Goal: Task Accomplishment & Management: Use online tool/utility

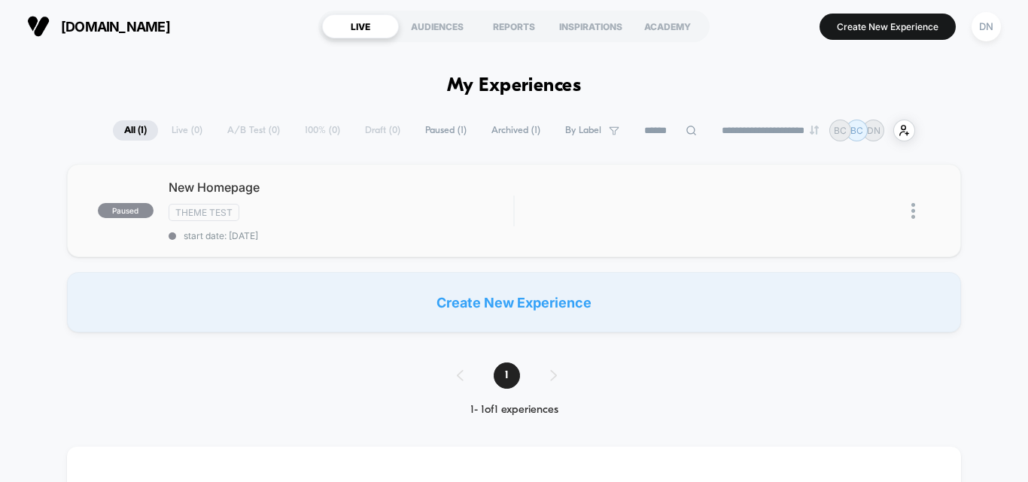
click at [912, 212] on img at bounding box center [914, 211] width 4 height 16
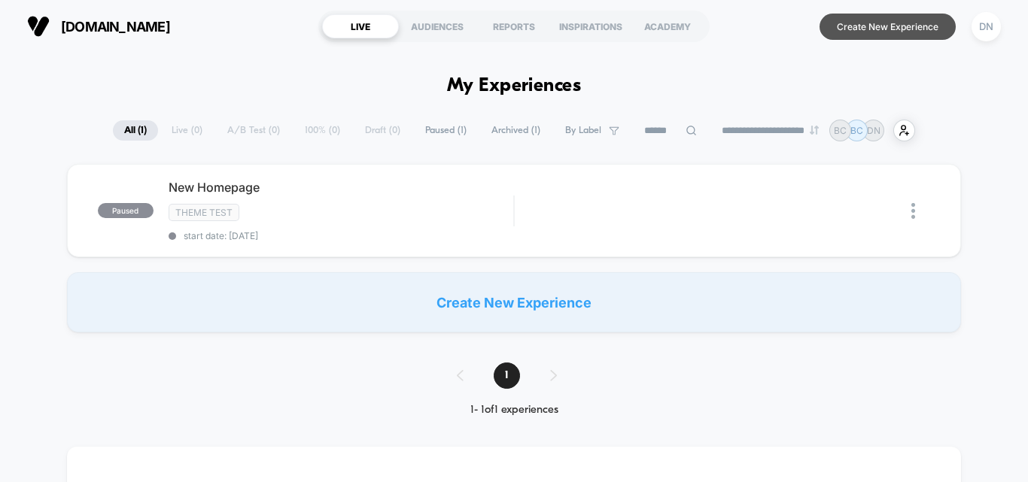
click at [850, 26] on button "Create New Experience" at bounding box center [888, 27] width 136 height 26
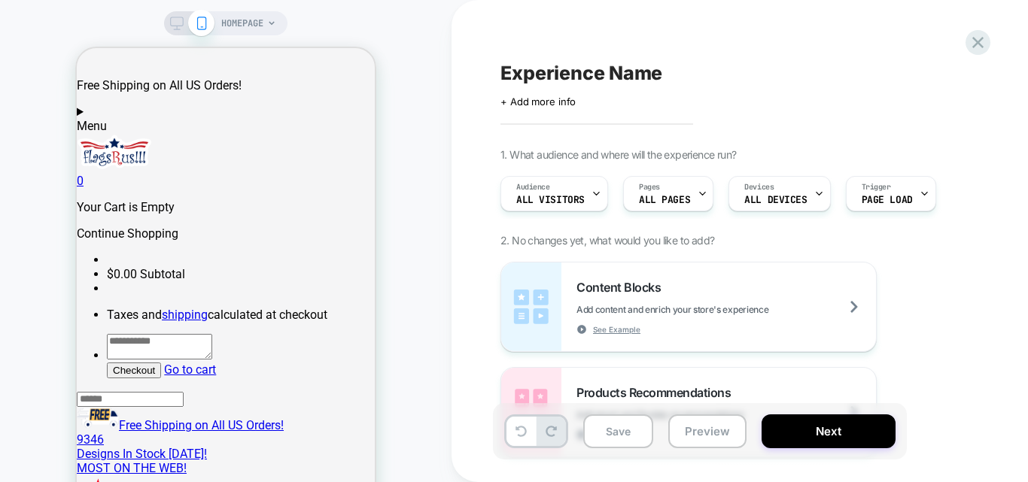
click at [546, 108] on div "Experience Name Click to edit experience details + Add more info 1. What audien…" at bounding box center [775, 241] width 565 height 452
click at [557, 105] on span "+ Add more info" at bounding box center [538, 102] width 75 height 12
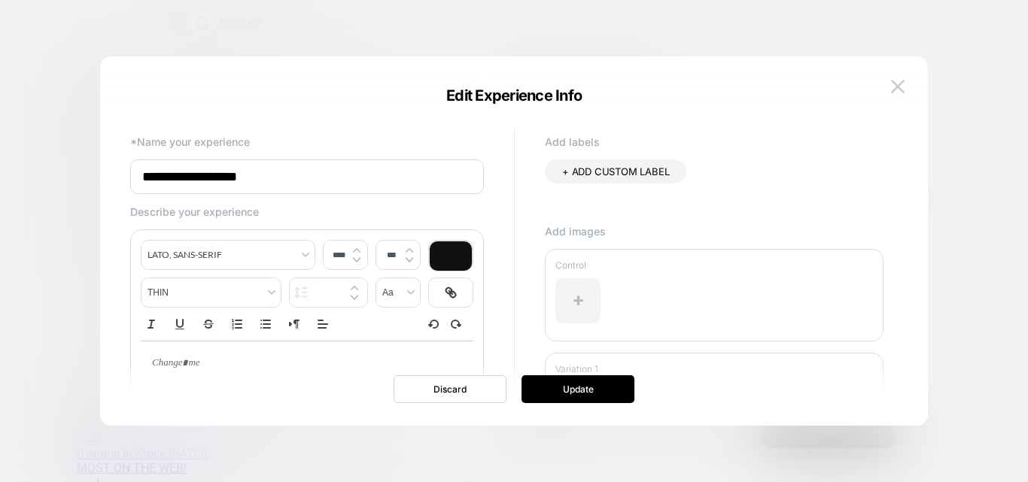
click at [353, 166] on input "**********" at bounding box center [307, 177] width 354 height 35
type input "*"
type input "**********"
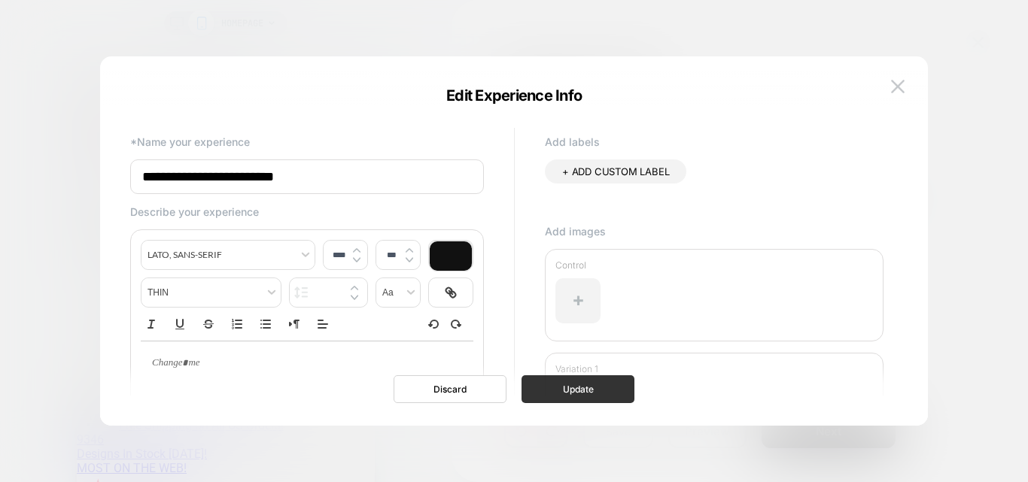
click at [568, 387] on button "Update" at bounding box center [578, 390] width 113 height 28
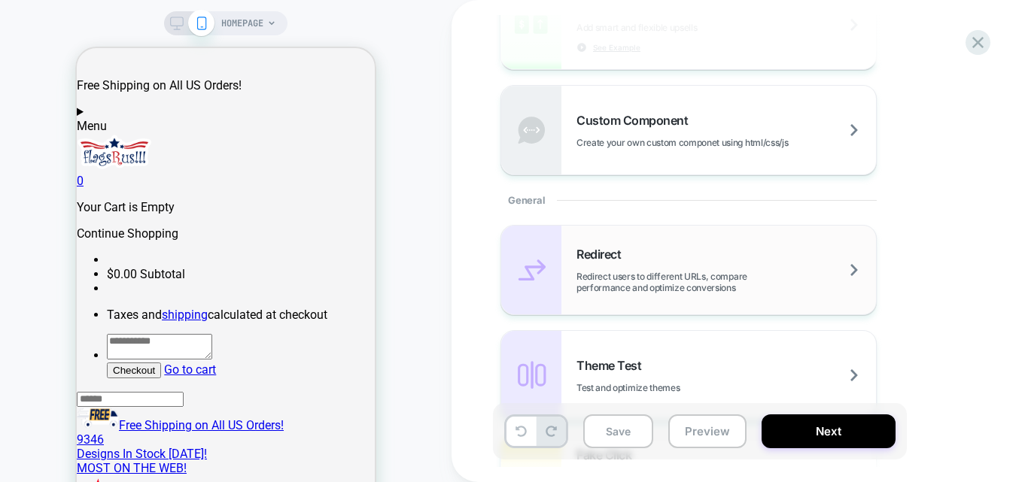
scroll to position [527, 0]
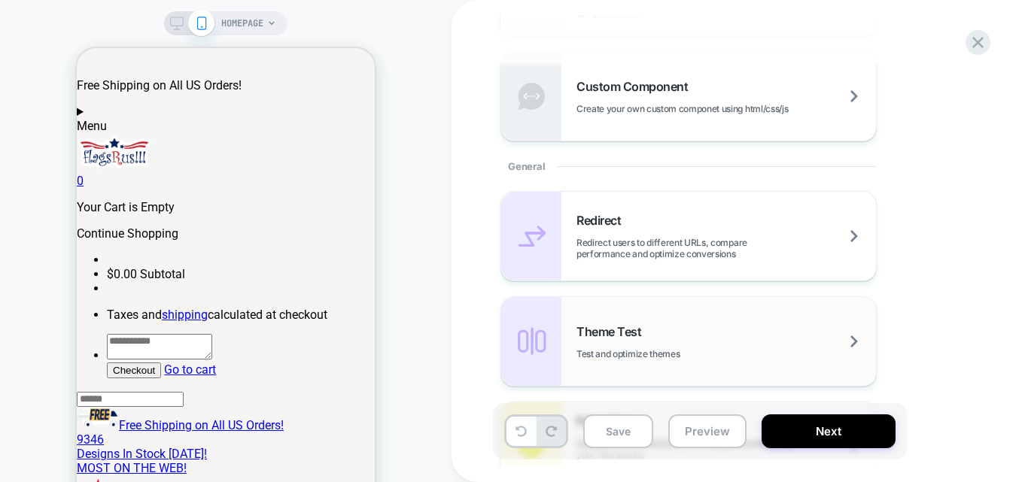
click at [711, 336] on div "Theme Test Test and optimize themes" at bounding box center [727, 341] width 300 height 35
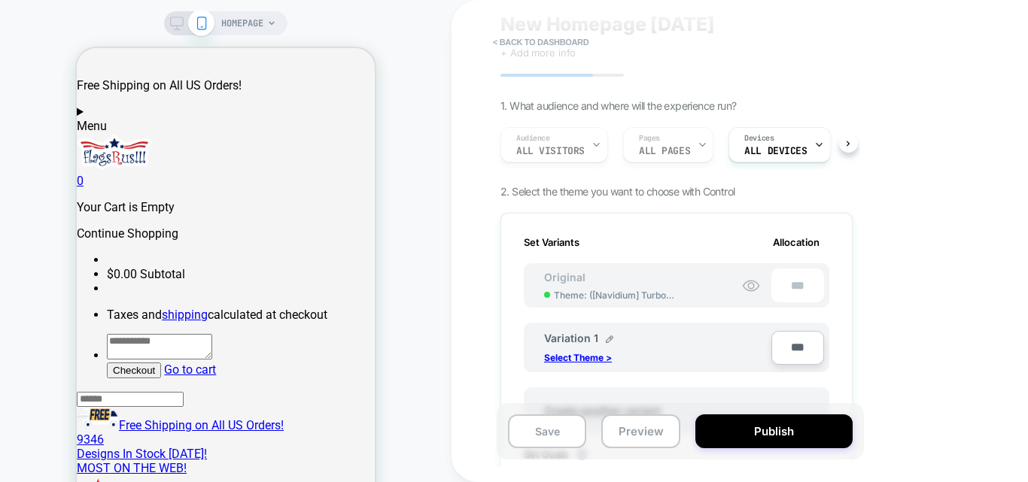
scroll to position [75, 0]
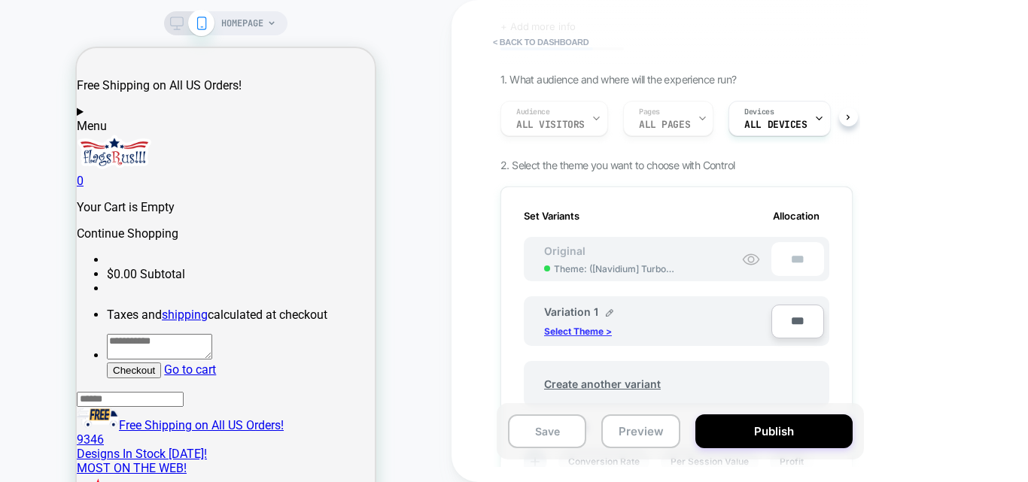
click at [581, 331] on p "Select Theme >" at bounding box center [578, 331] width 68 height 11
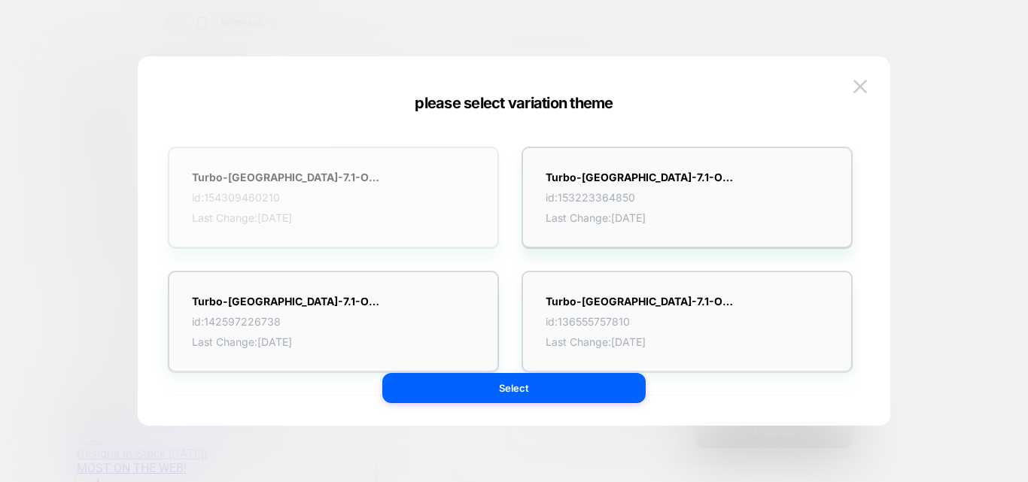
click at [374, 190] on div "Turbo-[GEOGRAPHIC_DATA]-7.1-Optimization-Homepage-Changes id: 154309460210 Last…" at bounding box center [286, 197] width 188 height 53
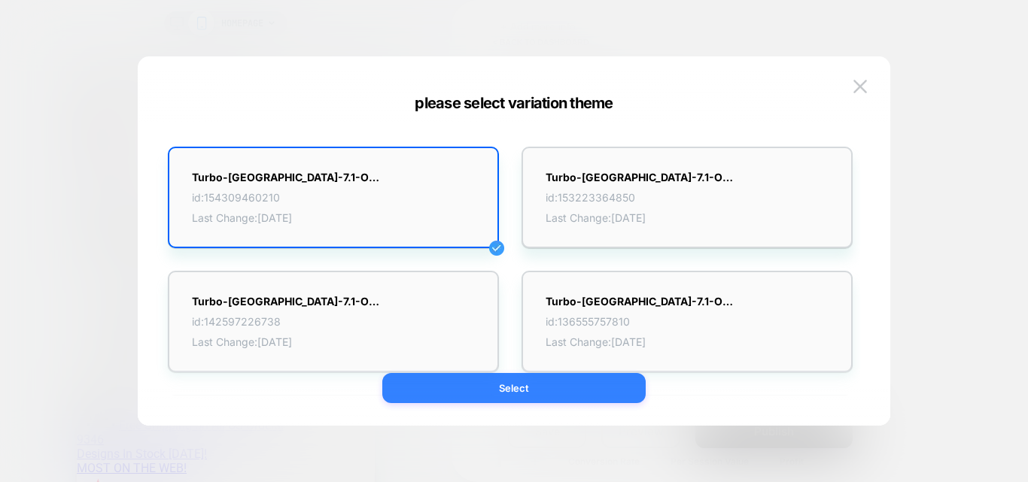
click at [528, 391] on button "Select" at bounding box center [513, 388] width 263 height 30
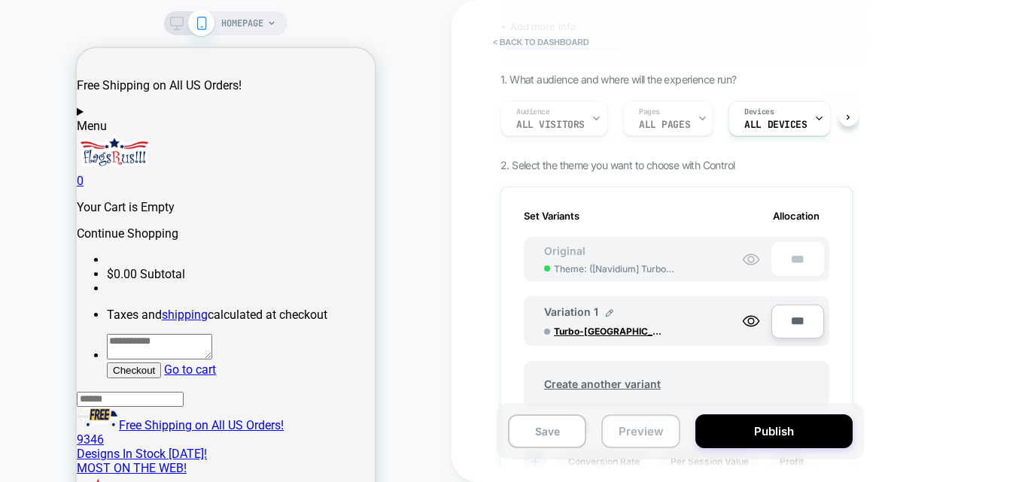
click at [635, 430] on button "Preview" at bounding box center [640, 432] width 78 height 34
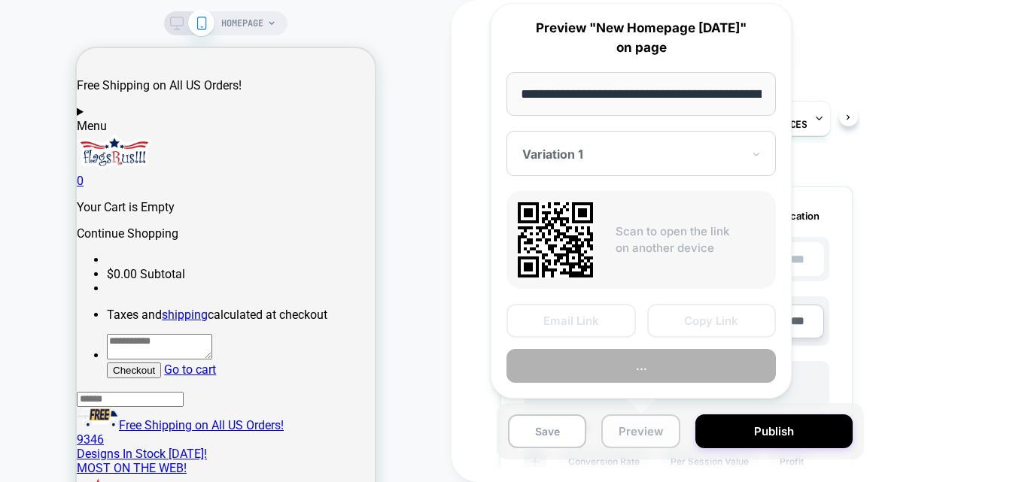
scroll to position [0, 123]
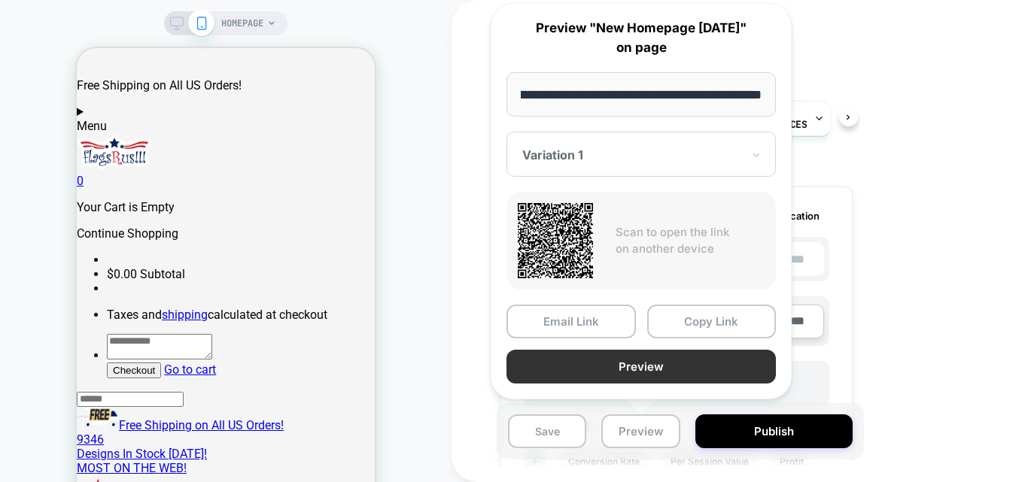
click at [644, 372] on button "Preview" at bounding box center [641, 367] width 269 height 34
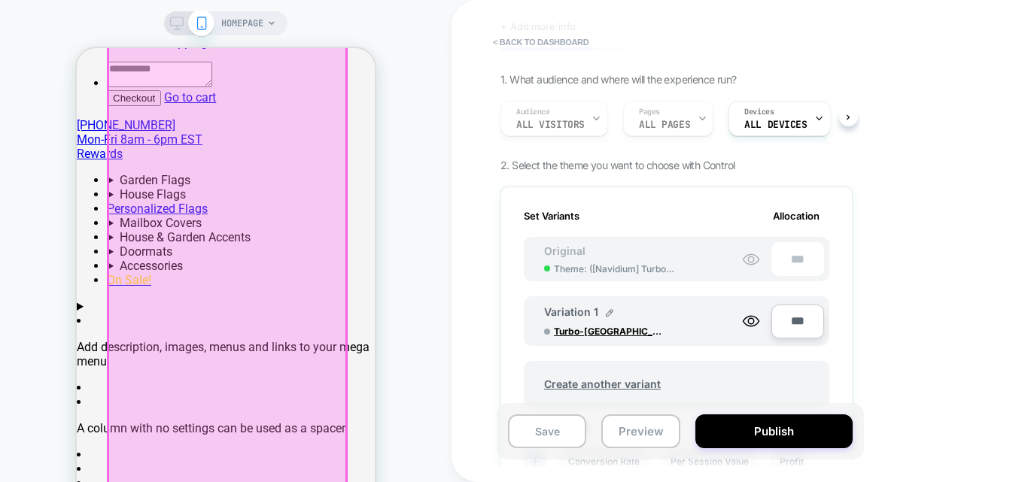
scroll to position [828, 0]
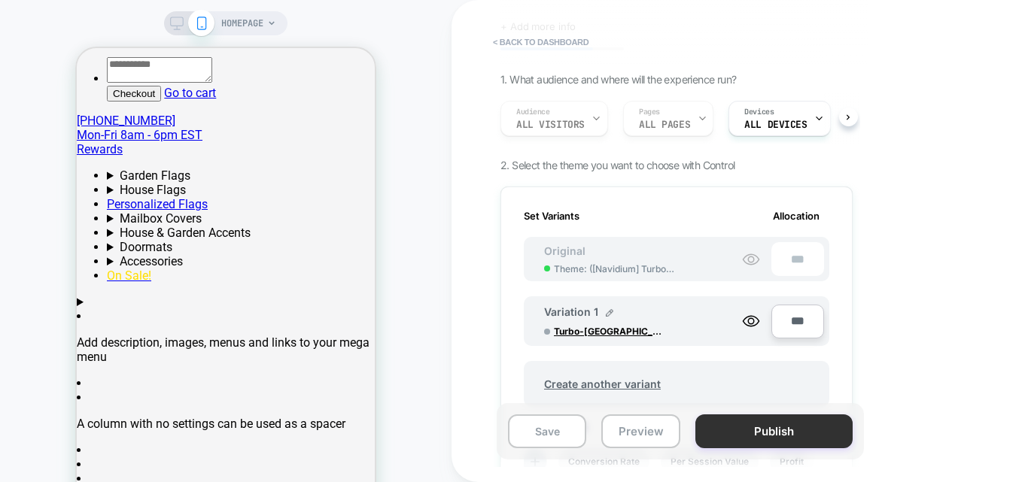
click at [753, 438] on button "Publish" at bounding box center [774, 432] width 157 height 34
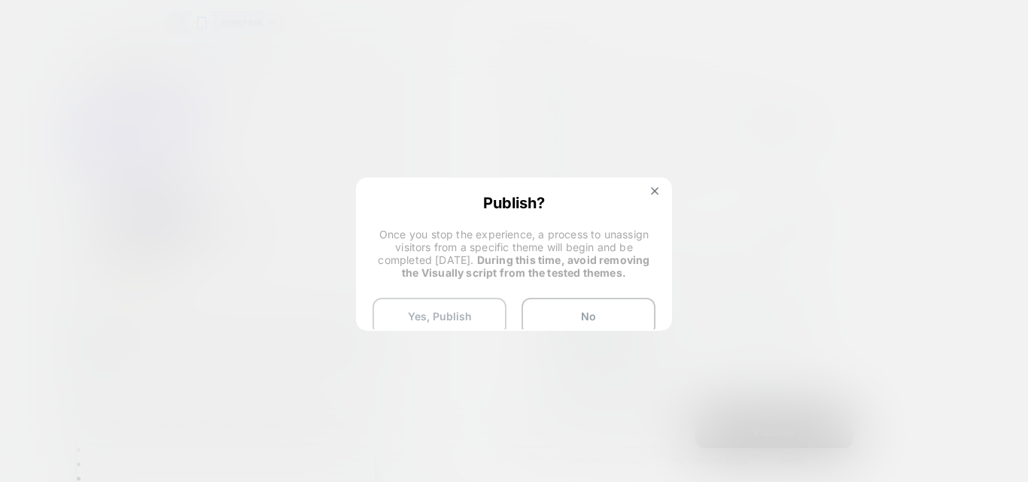
click at [461, 313] on button "Yes, Publish" at bounding box center [440, 317] width 134 height 38
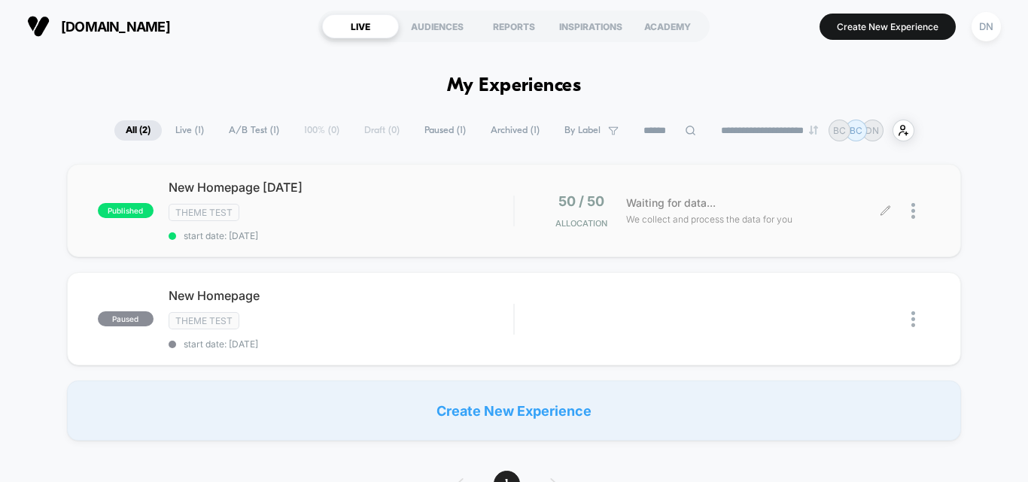
click at [909, 212] on div at bounding box center [908, 210] width 44 height 35
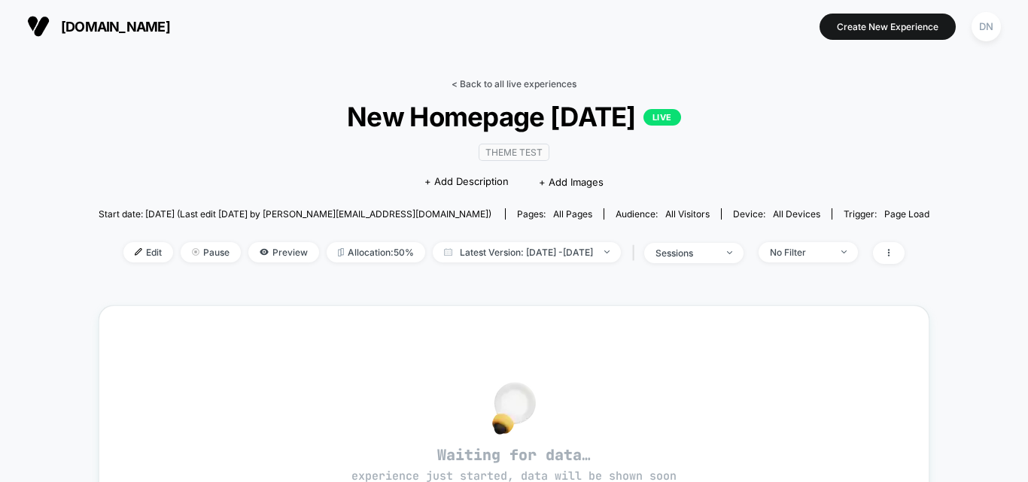
click at [516, 82] on link "< Back to all live experiences" at bounding box center [514, 83] width 125 height 11
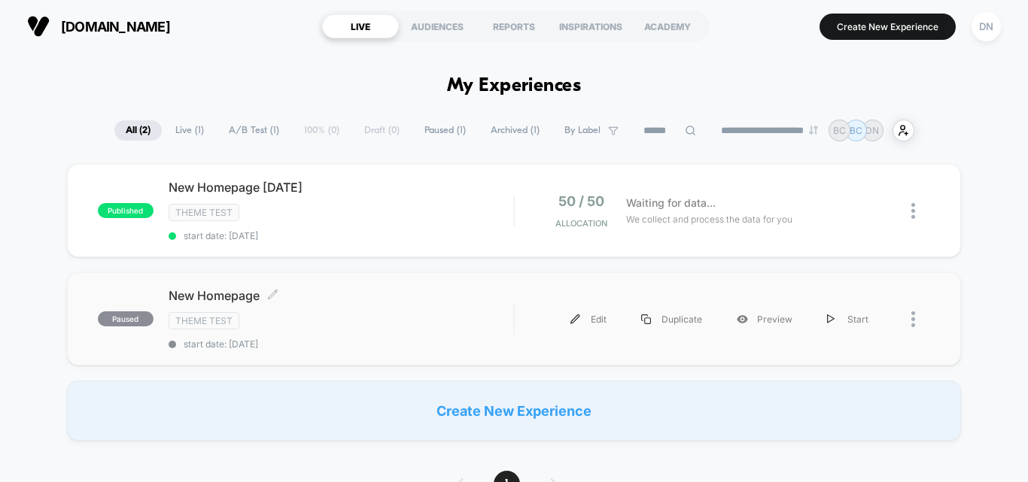
click at [239, 294] on span "New Homepage Click to edit experience details" at bounding box center [341, 295] width 345 height 15
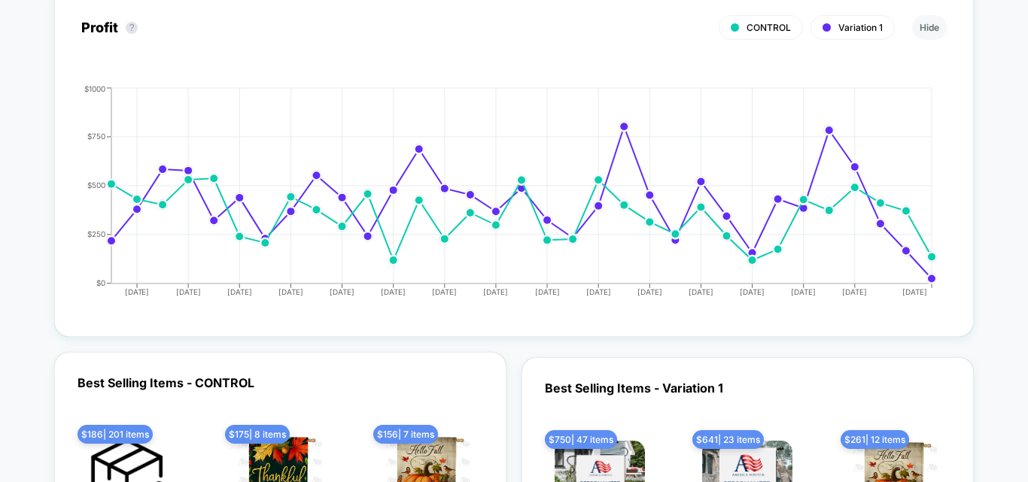
scroll to position [2032, 0]
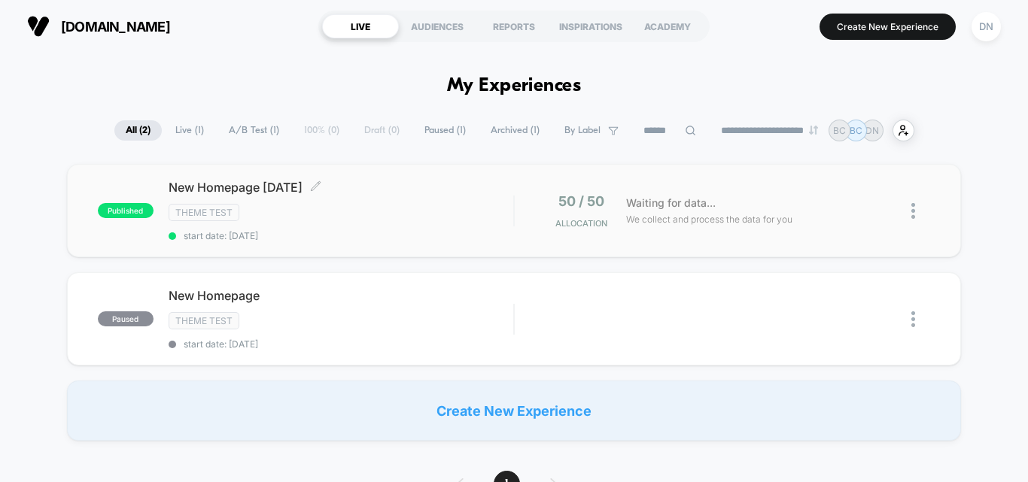
click at [353, 202] on div "New Homepage [DATE] Click to edit experience details Click to edit experience d…" at bounding box center [341, 211] width 345 height 62
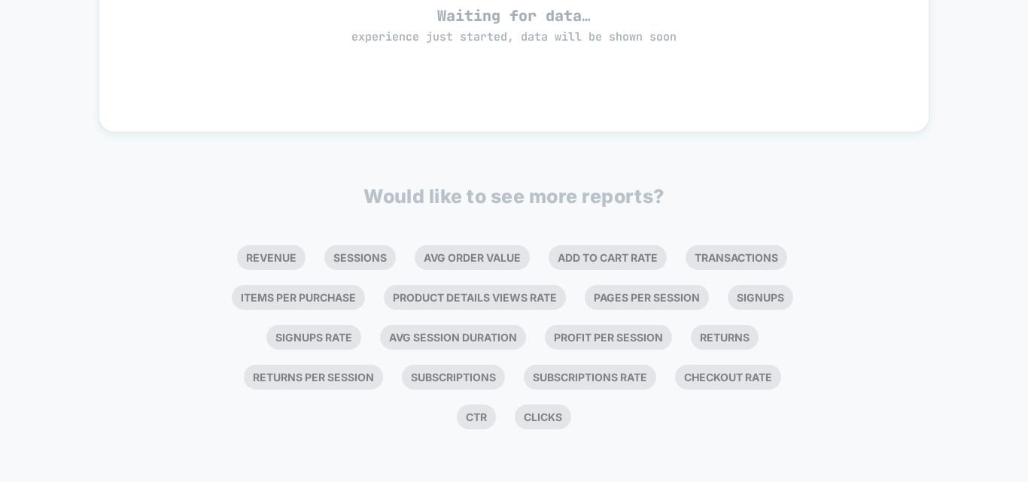
scroll to position [63, 0]
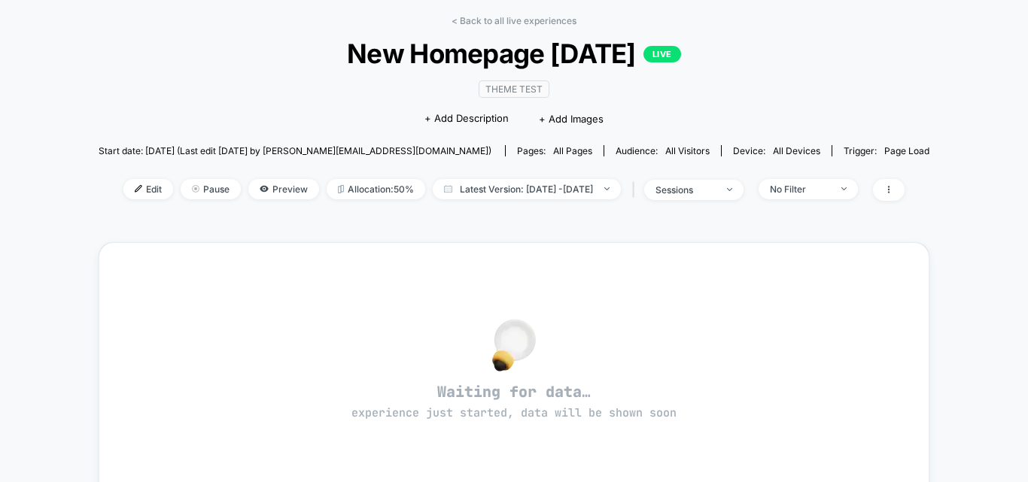
click at [825, 215] on div "< Back to all live experiences New Homepage [DATE] LIVE Theme Test Click to edi…" at bounding box center [514, 117] width 831 height 205
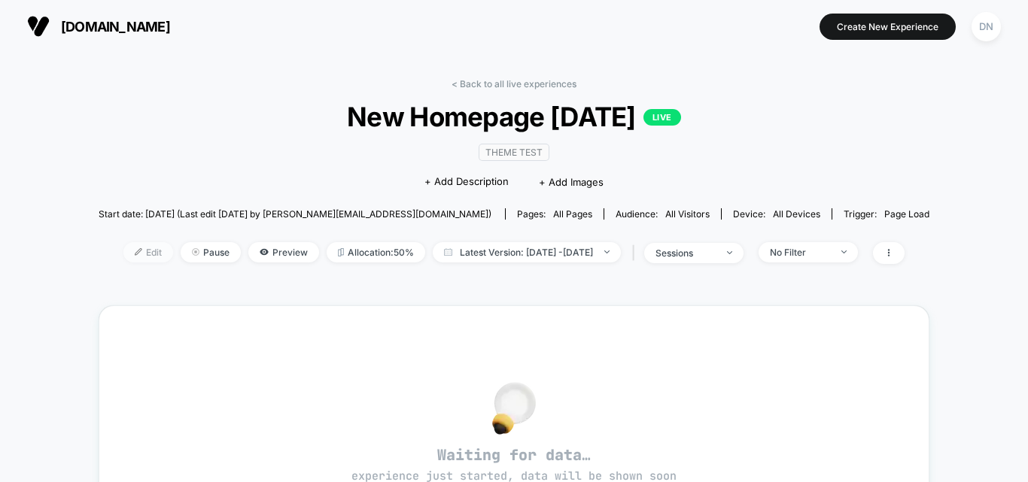
click at [123, 253] on span "Edit" at bounding box center [148, 252] width 50 height 20
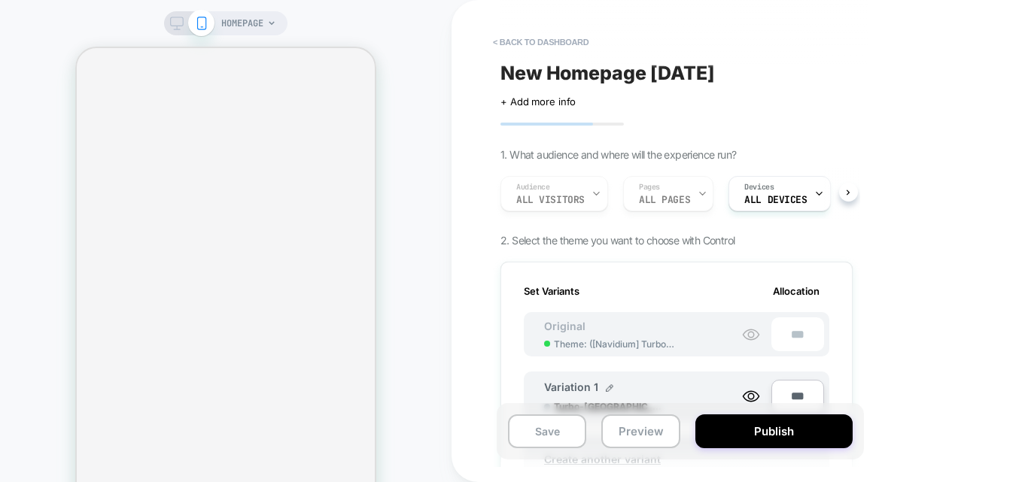
scroll to position [0, 2]
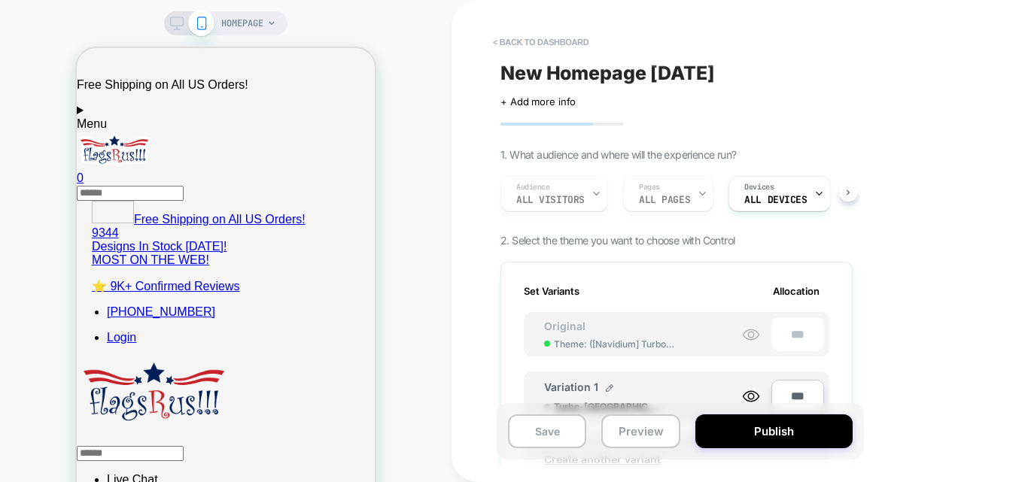
click at [848, 193] on icon at bounding box center [848, 193] width 6 height 6
drag, startPoint x: 848, startPoint y: 193, endPoint x: 887, endPoint y: 196, distance: 39.3
click at [887, 196] on div "< back to dashboard New Homepage [DATE] Click to edit experience details + Add …" at bounding box center [783, 241] width 662 height 482
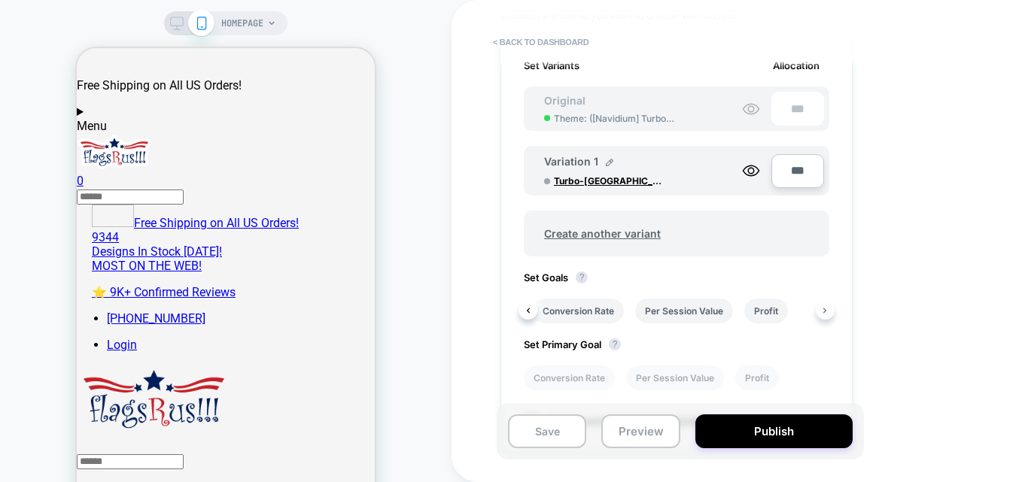
scroll to position [301, 0]
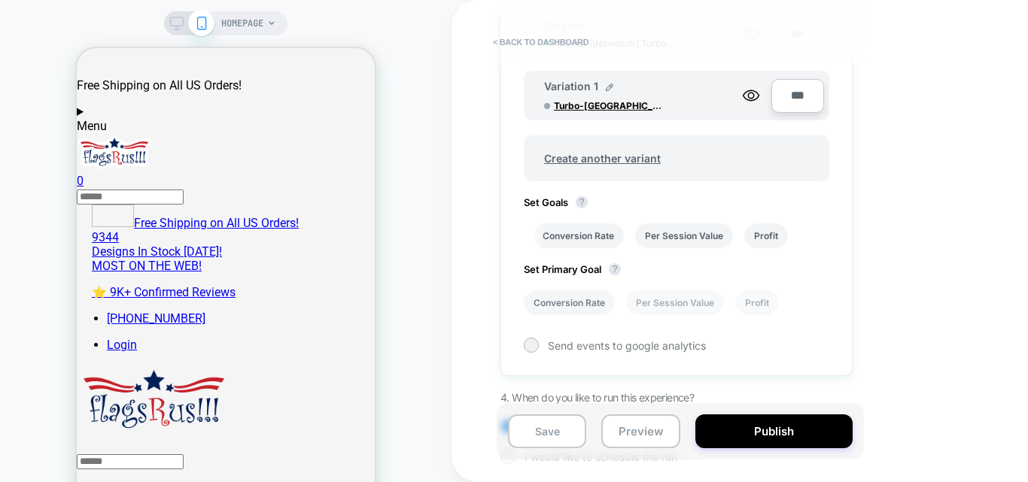
click at [581, 298] on li "Conversion Rate" at bounding box center [569, 303] width 91 height 25
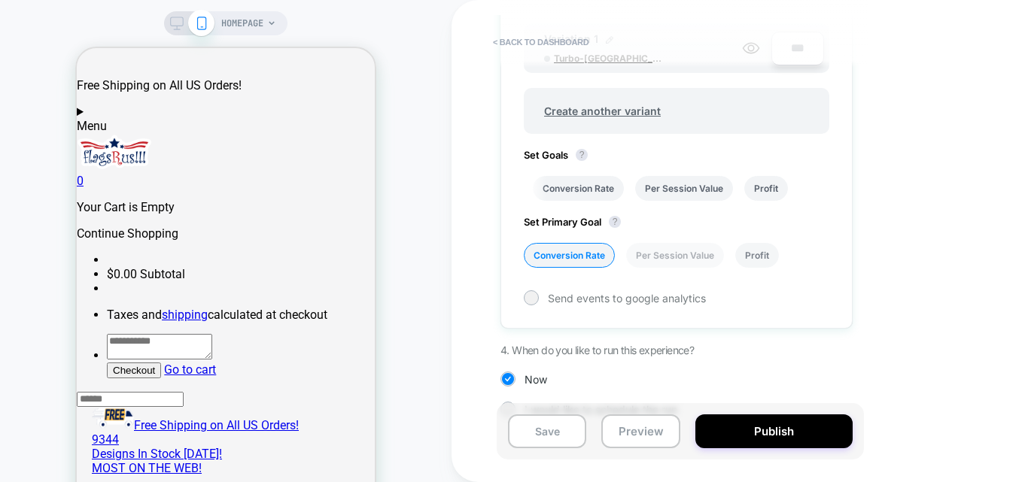
scroll to position [373, 0]
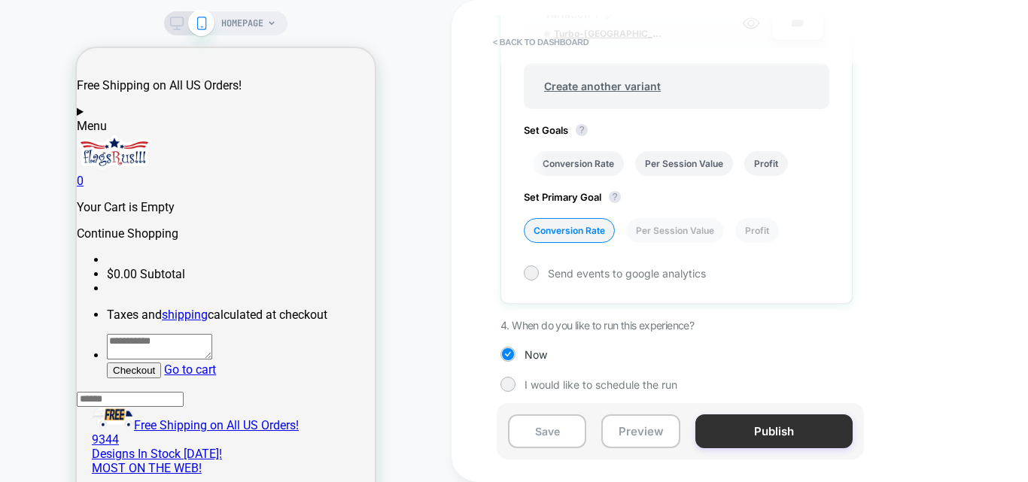
click at [766, 429] on button "Publish" at bounding box center [774, 432] width 157 height 34
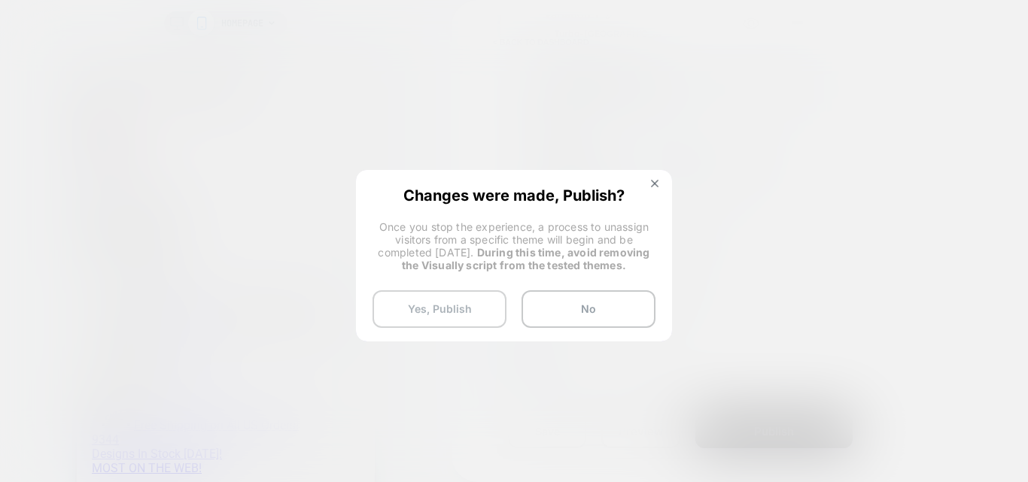
click at [448, 312] on button "Yes, Publish" at bounding box center [440, 310] width 134 height 38
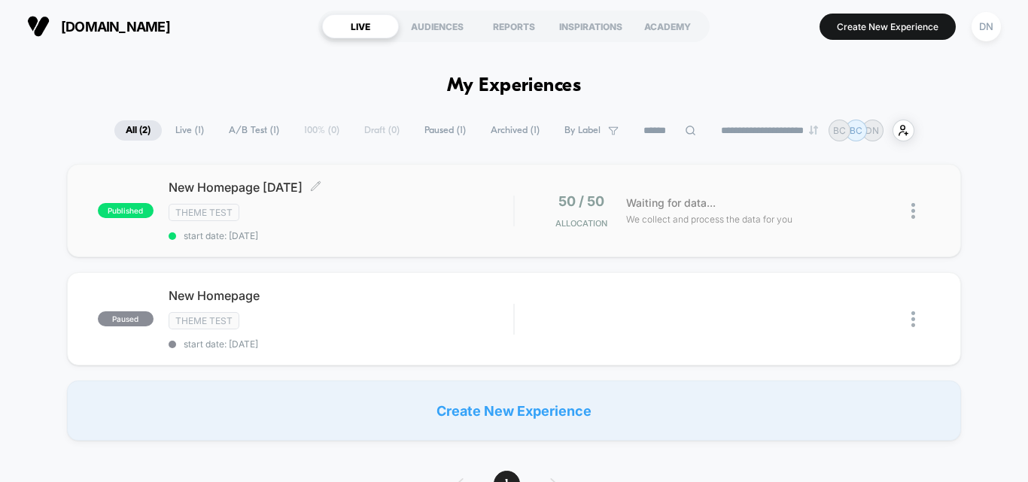
click at [306, 204] on div "Theme Test" at bounding box center [341, 212] width 345 height 17
